Goal: Task Accomplishment & Management: Use online tool/utility

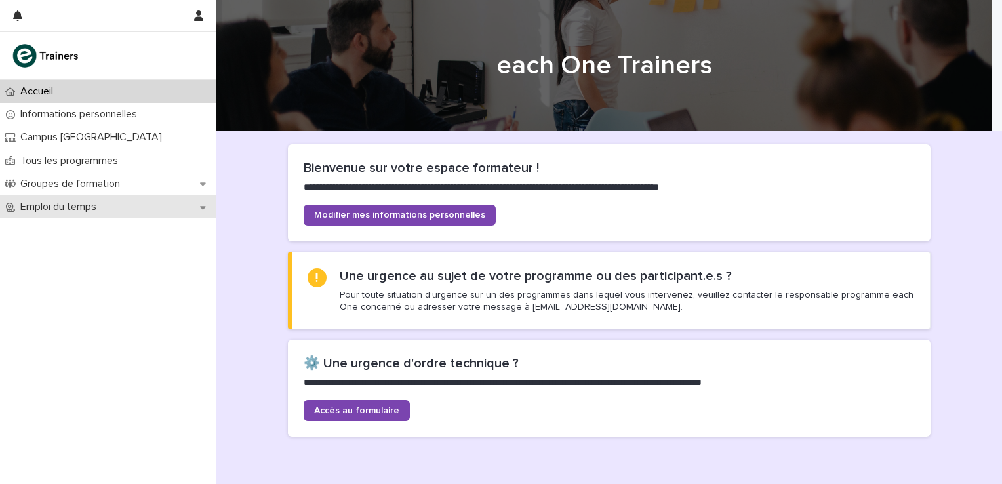
click at [205, 203] on icon at bounding box center [203, 207] width 6 height 9
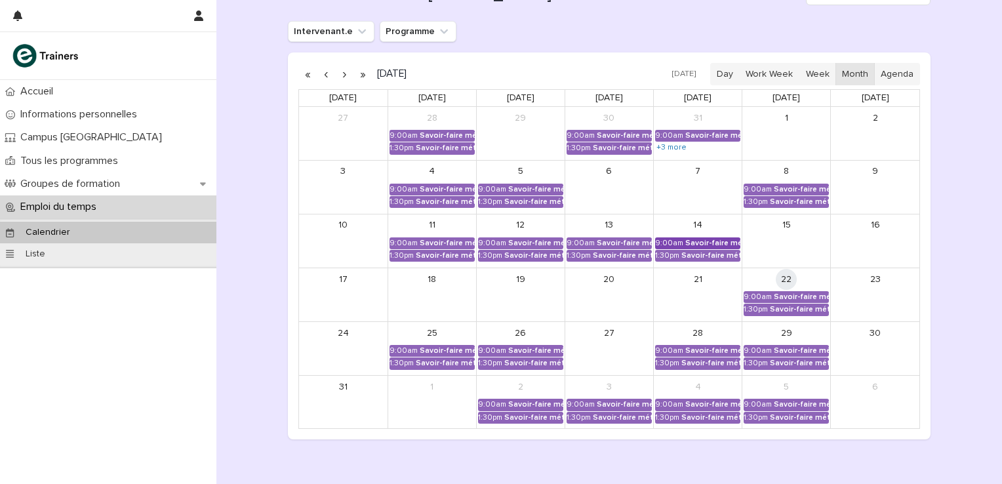
scroll to position [174, 0]
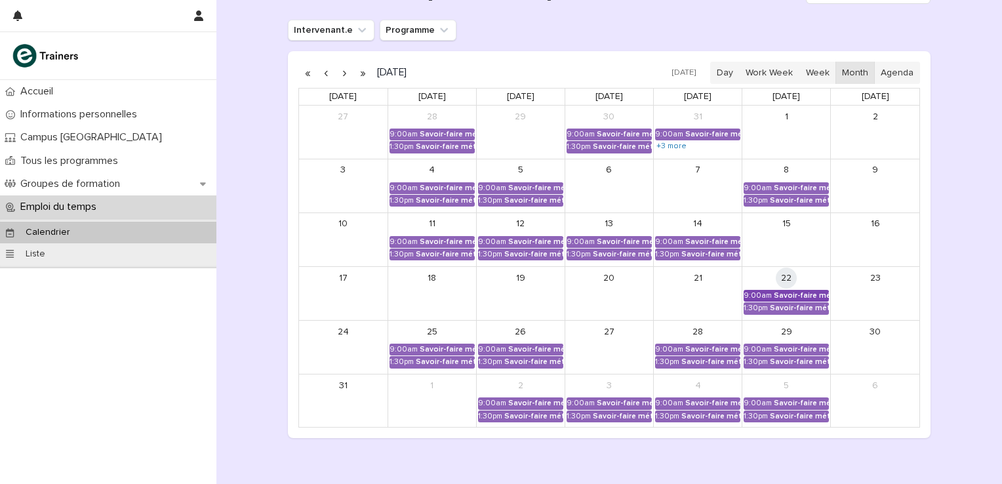
click at [784, 292] on div "Savoir-faire métier - Préparation au CCP2" at bounding box center [801, 295] width 55 height 9
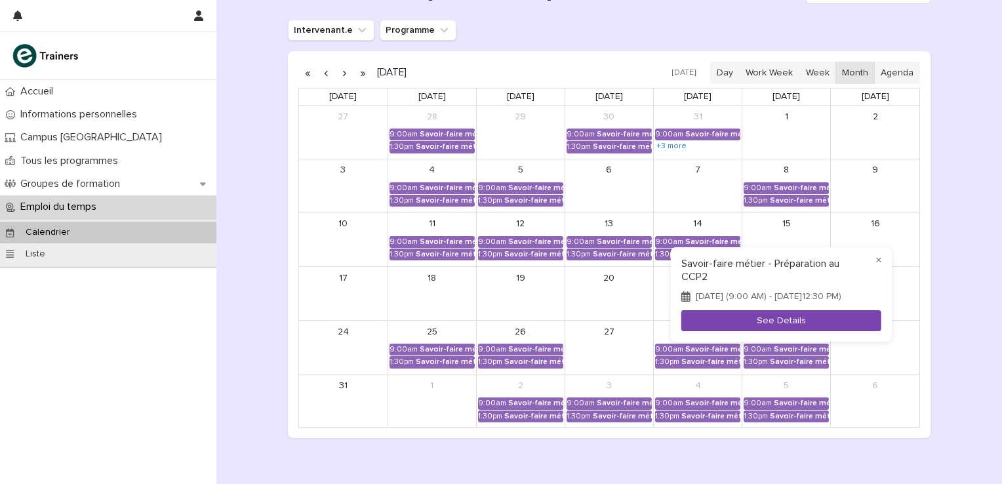
click at [712, 325] on button "See Details" at bounding box center [781, 321] width 200 height 22
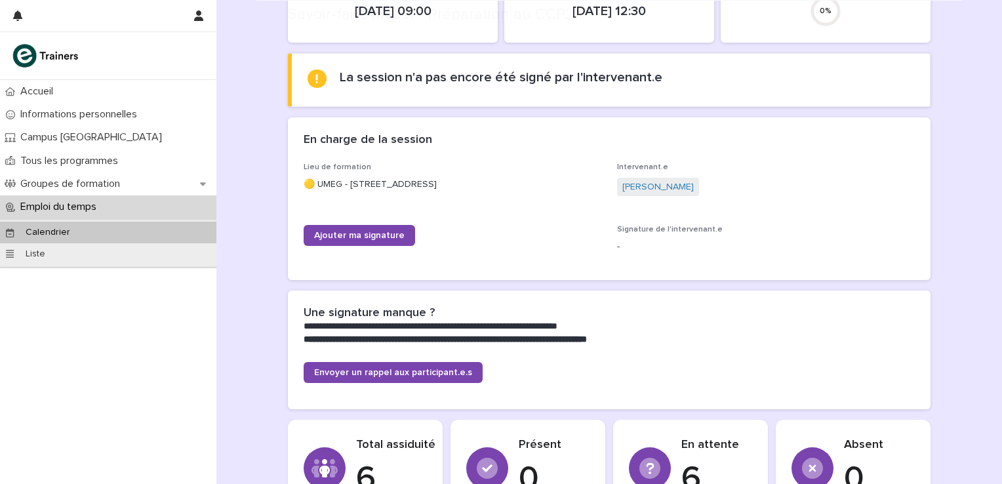
scroll to position [174, 0]
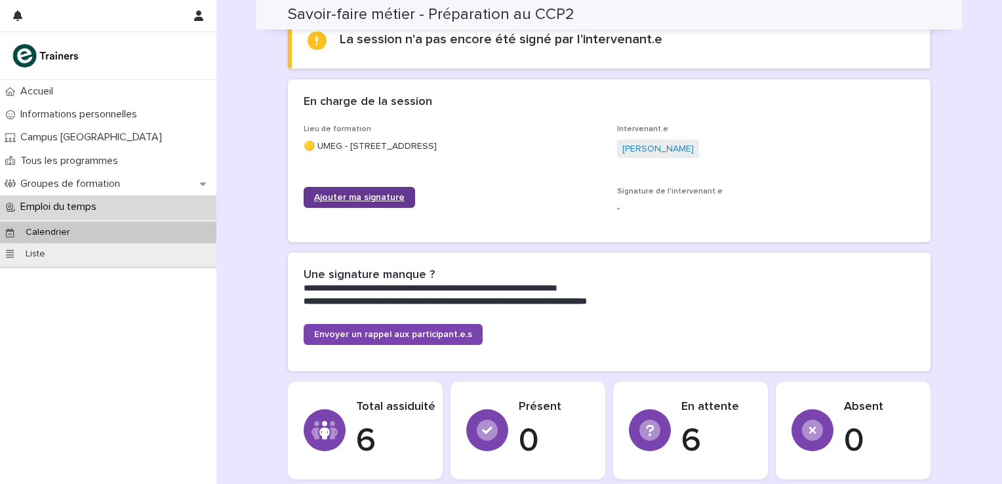
click at [391, 194] on span "Ajouter ma signature" at bounding box center [359, 197] width 90 height 9
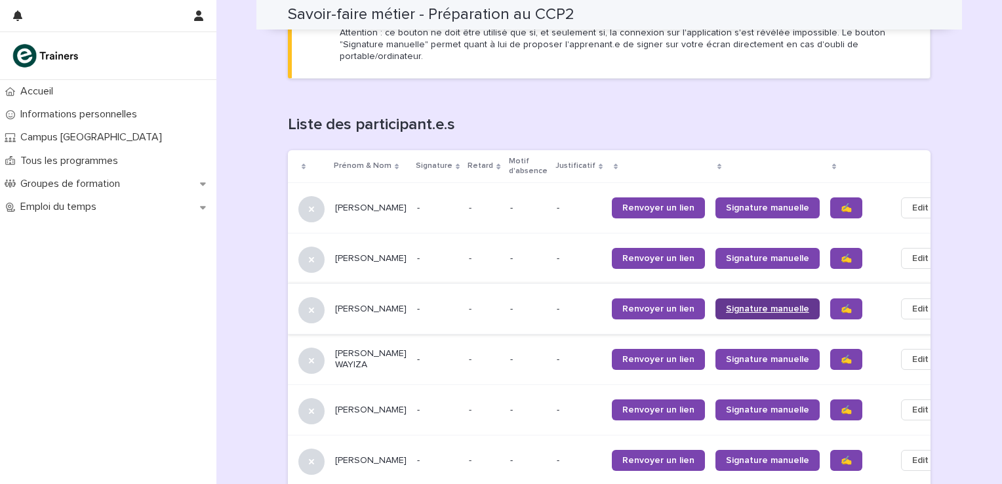
scroll to position [830, 0]
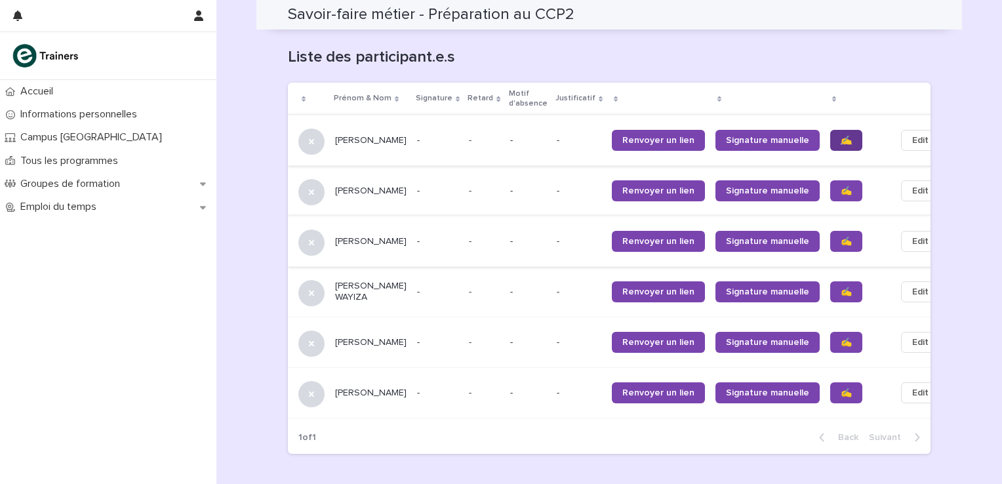
click at [841, 136] on span "✍️" at bounding box center [846, 140] width 11 height 9
click at [830, 180] on link "✍️" at bounding box center [846, 190] width 32 height 21
click at [830, 281] on link "✍️" at bounding box center [846, 291] width 32 height 21
click at [830, 332] on link "✍️" at bounding box center [846, 342] width 32 height 21
